Goal: Transaction & Acquisition: Obtain resource

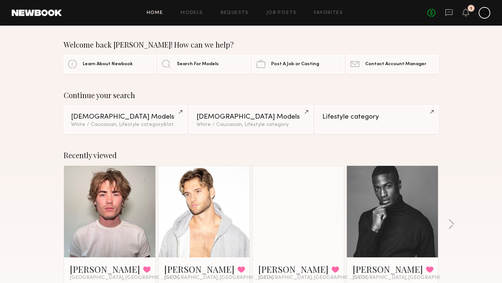
scroll to position [68, 0]
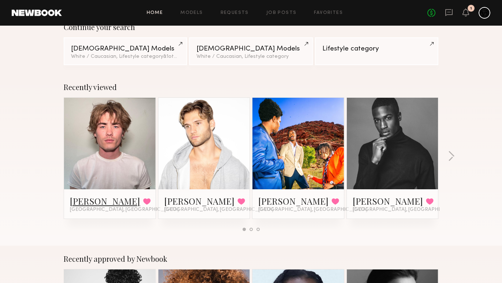
click at [89, 200] on link "[PERSON_NAME]" at bounding box center [105, 201] width 70 height 12
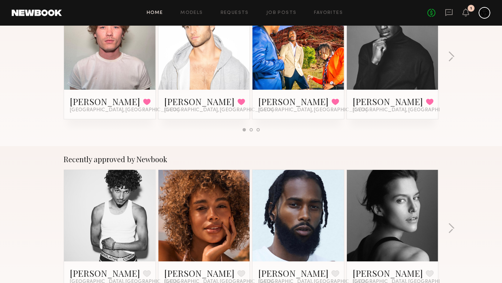
scroll to position [0, 0]
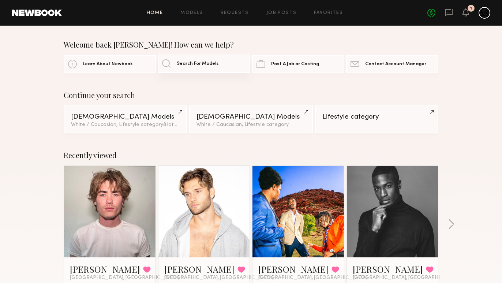
click at [206, 70] on link "Search For Models" at bounding box center [204, 64] width 92 height 18
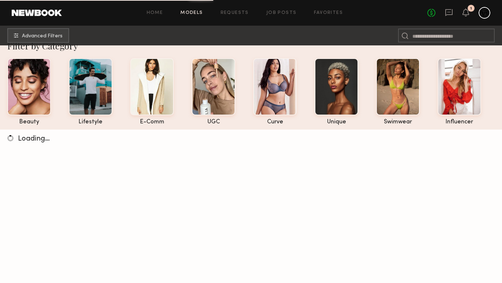
scroll to position [23, 0]
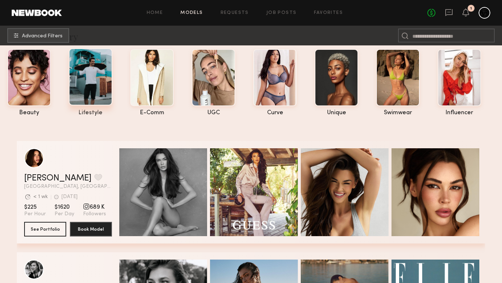
click at [101, 84] on div at bounding box center [91, 76] width 44 height 57
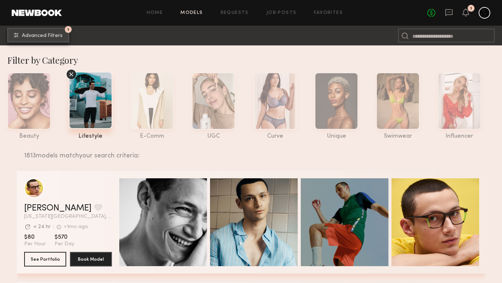
click at [53, 34] on span "Advanced Filters" at bounding box center [42, 35] width 41 height 5
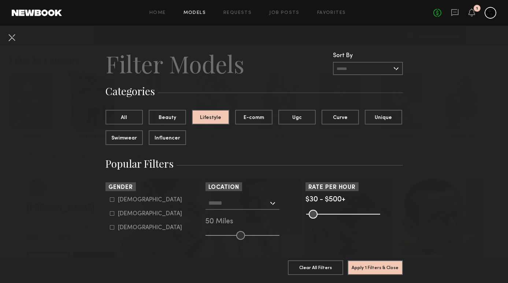
click at [246, 201] on input "text" at bounding box center [238, 203] width 60 height 12
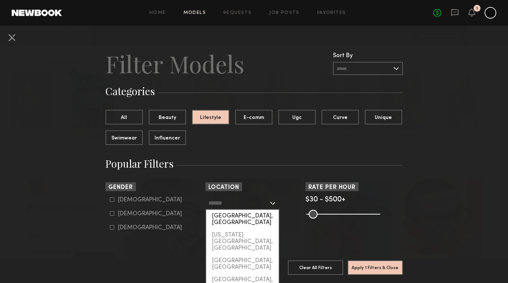
click at [239, 213] on div "[GEOGRAPHIC_DATA], [GEOGRAPHIC_DATA]" at bounding box center [242, 219] width 73 height 19
type input "**********"
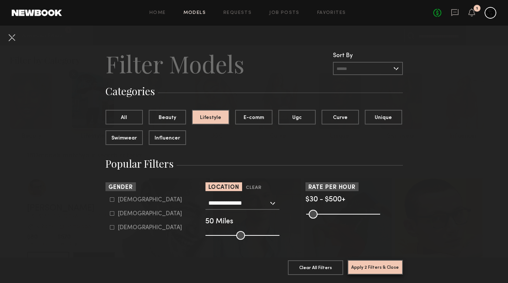
click at [363, 260] on button "Apply 2 Filters & Close" at bounding box center [375, 267] width 55 height 15
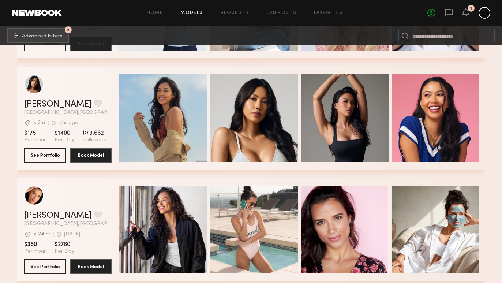
scroll to position [2134, 0]
